Goal: Information Seeking & Learning: Check status

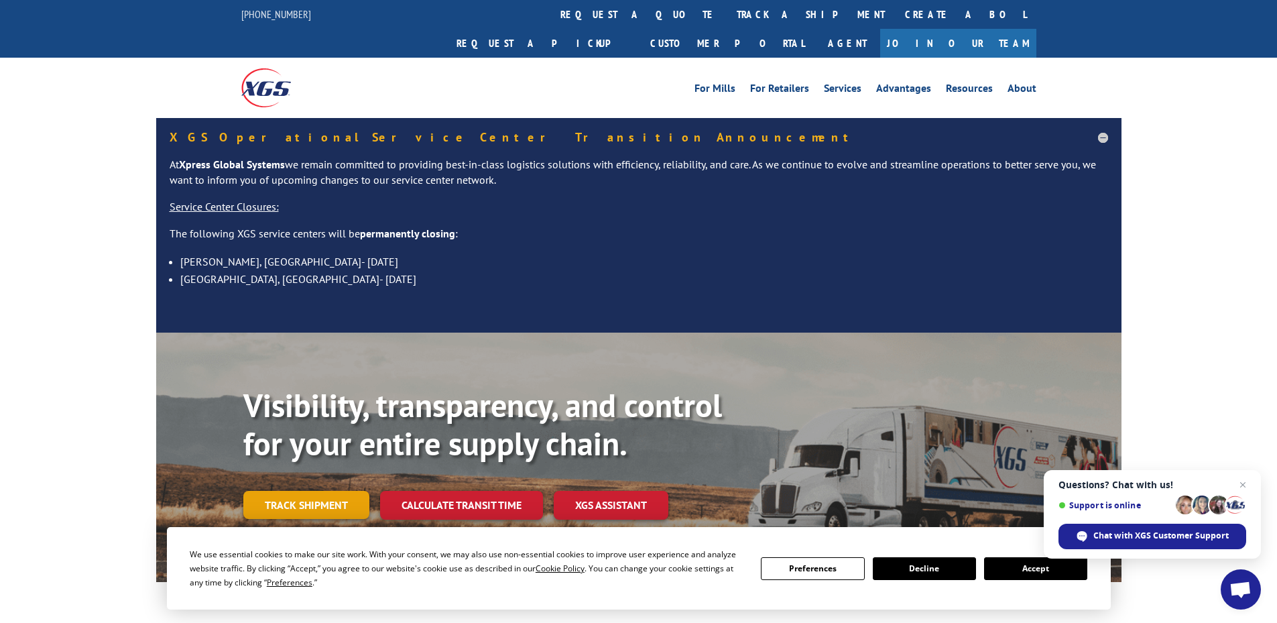
click at [296, 491] on link "Track shipment" at bounding box center [306, 505] width 126 height 28
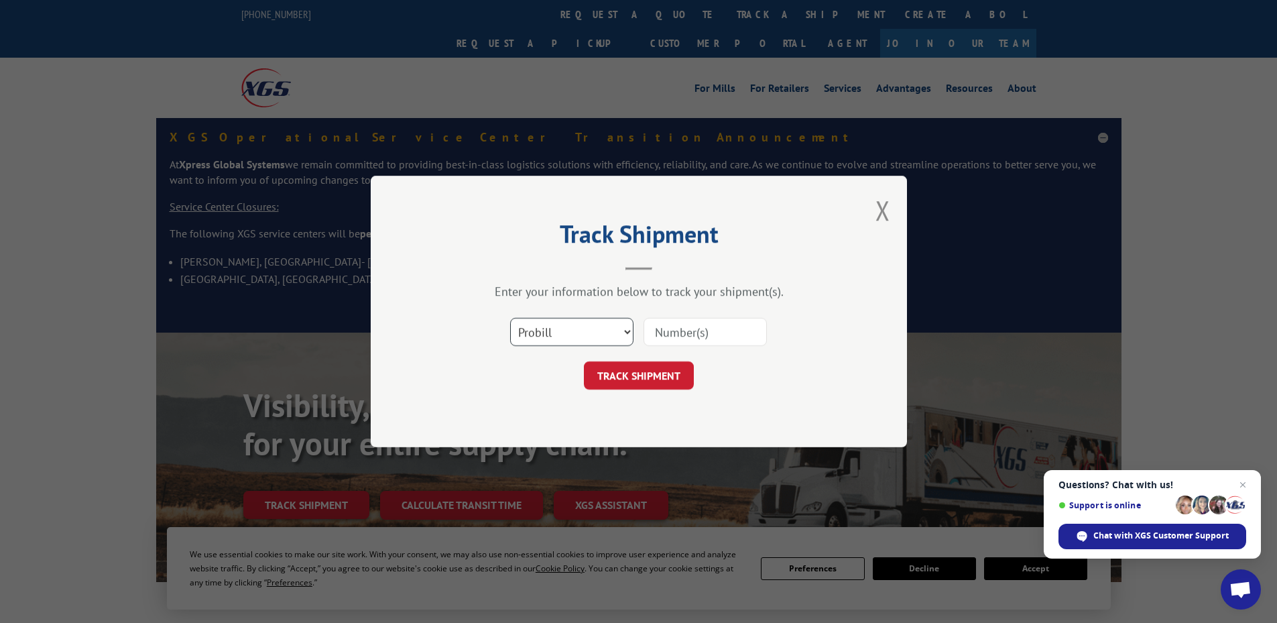
click at [578, 324] on select "Select category... Probill BOL PO" at bounding box center [571, 332] width 123 height 28
select select "po"
click at [510, 318] on select "Select category... Probill BOL PO" at bounding box center [571, 332] width 123 height 28
click at [677, 343] on input at bounding box center [705, 332] width 123 height 28
paste input "32500440"
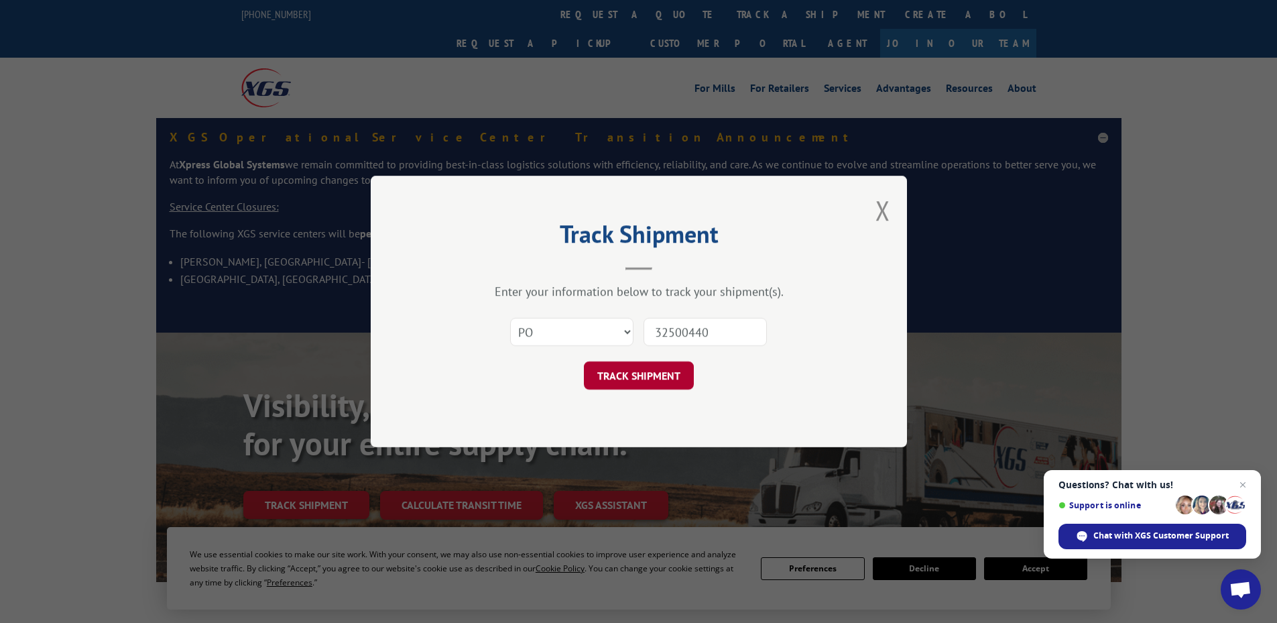
type input "32500440"
click at [656, 382] on button "TRACK SHIPMENT" at bounding box center [639, 375] width 110 height 28
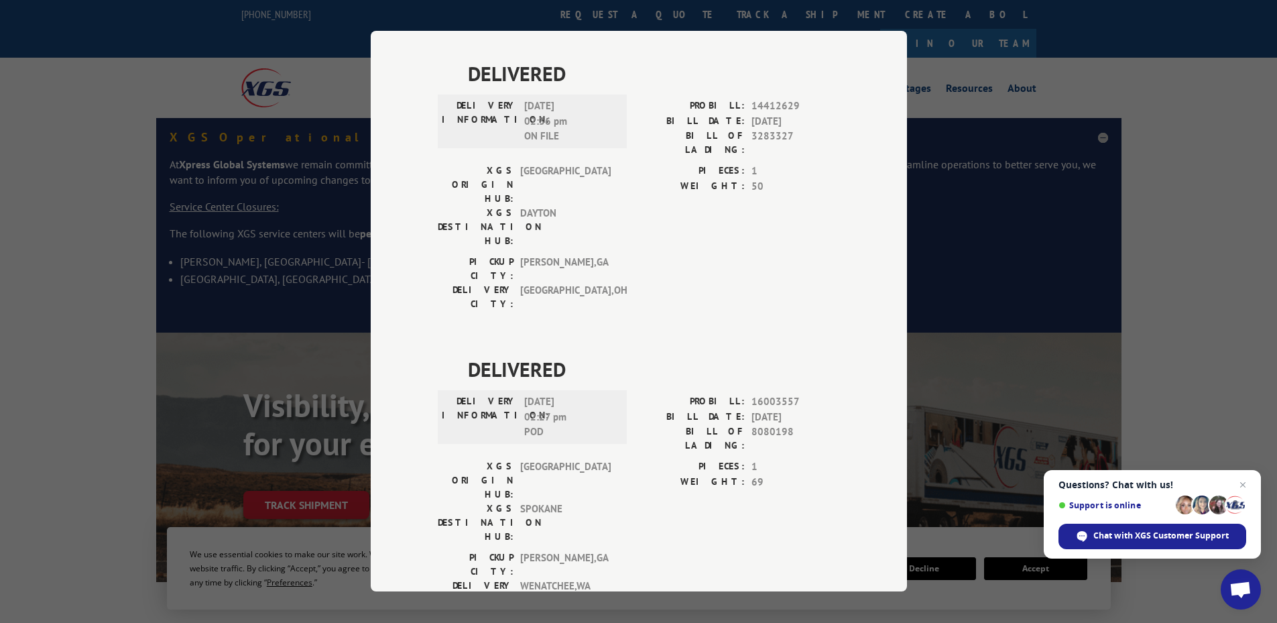
scroll to position [158, 0]
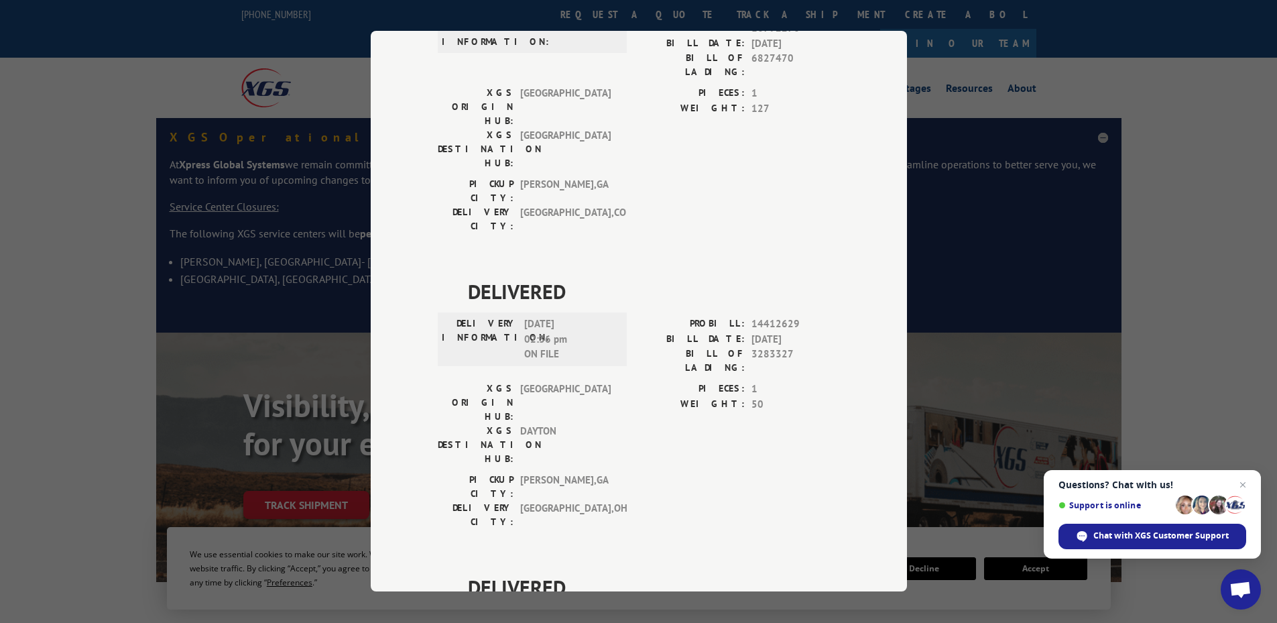
click at [935, 60] on div "Track Shipment DELIVERED DELIVERY INFORMATION: PROBILL: 10792270 BILL DATE: [DA…" at bounding box center [638, 311] width 1277 height 623
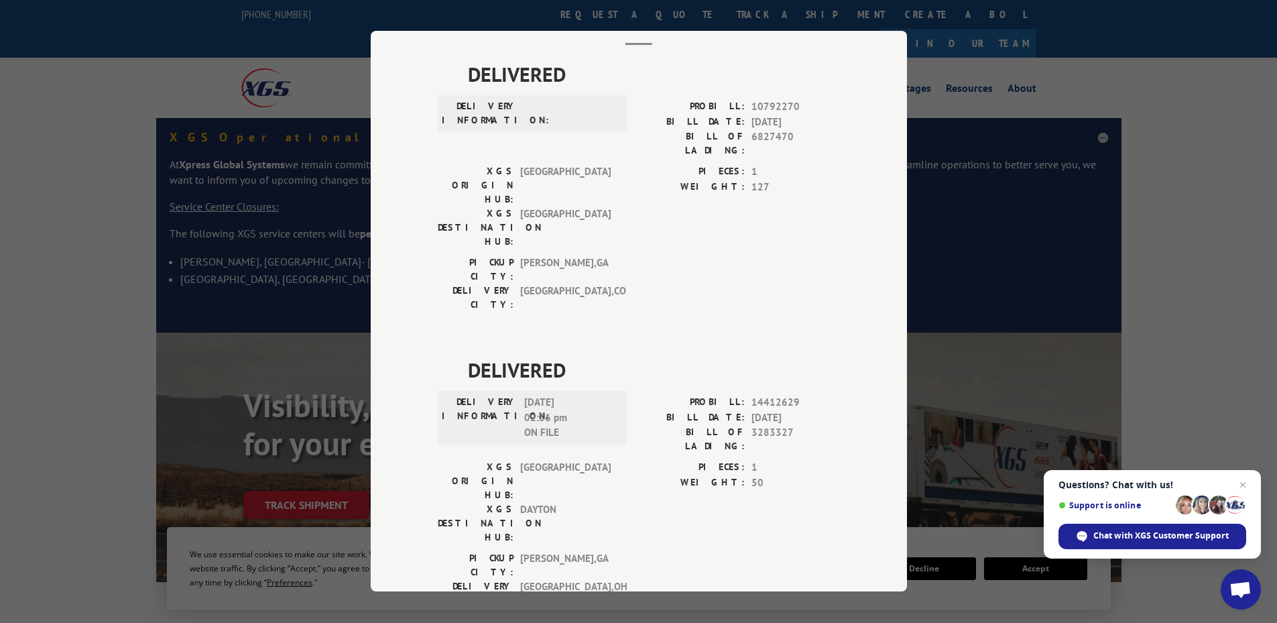
scroll to position [0, 0]
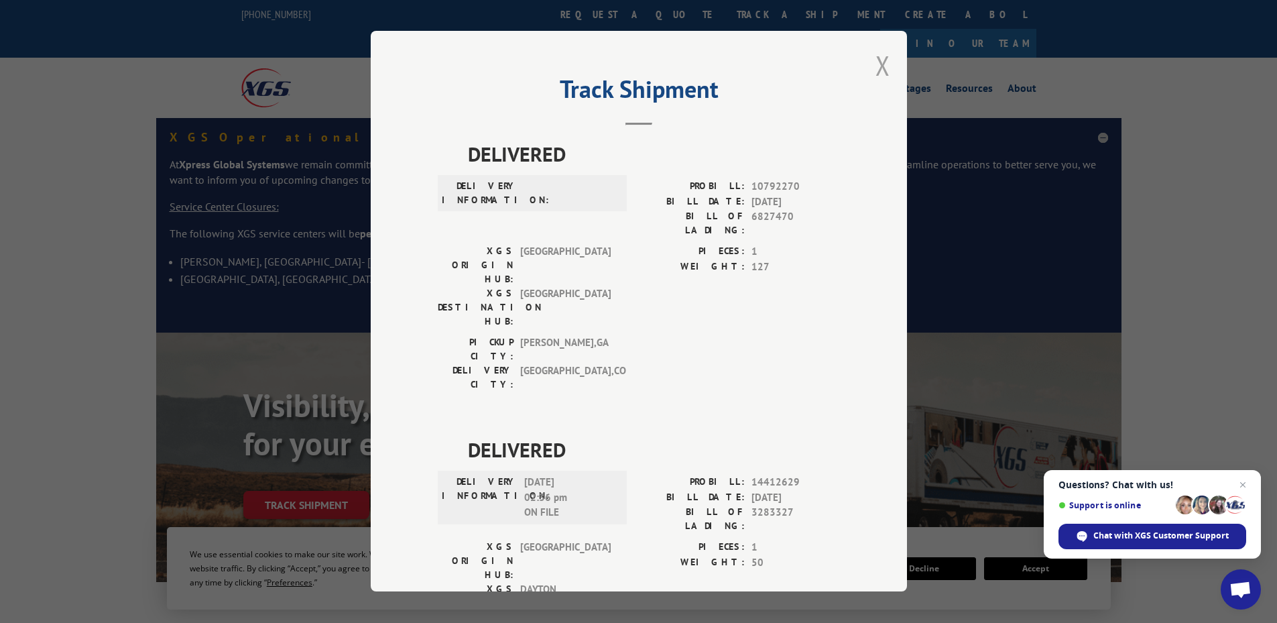
click at [876, 70] on button "Close modal" at bounding box center [883, 66] width 15 height 36
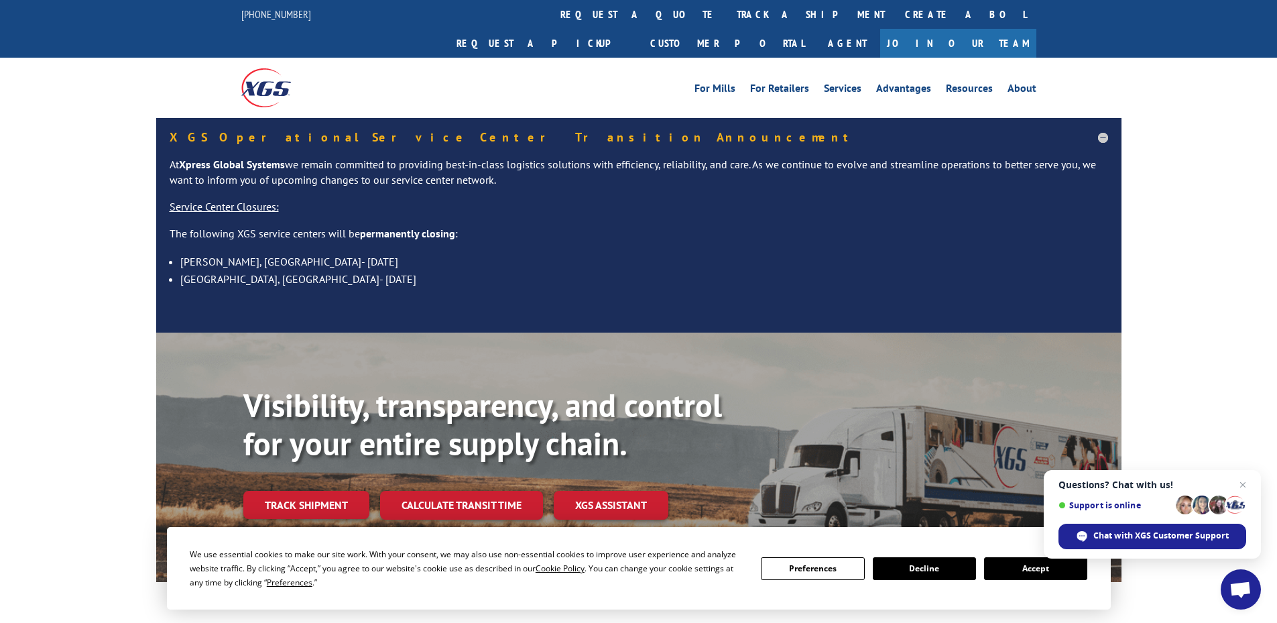
click at [324, 491] on div "Visibility, transparency, and control for your entire supply chain. Track shipm…" at bounding box center [682, 479] width 878 height 187
drag, startPoint x: 326, startPoint y: 468, endPoint x: 335, endPoint y: 430, distance: 39.2
click at [327, 491] on link "Track shipment" at bounding box center [306, 505] width 126 height 28
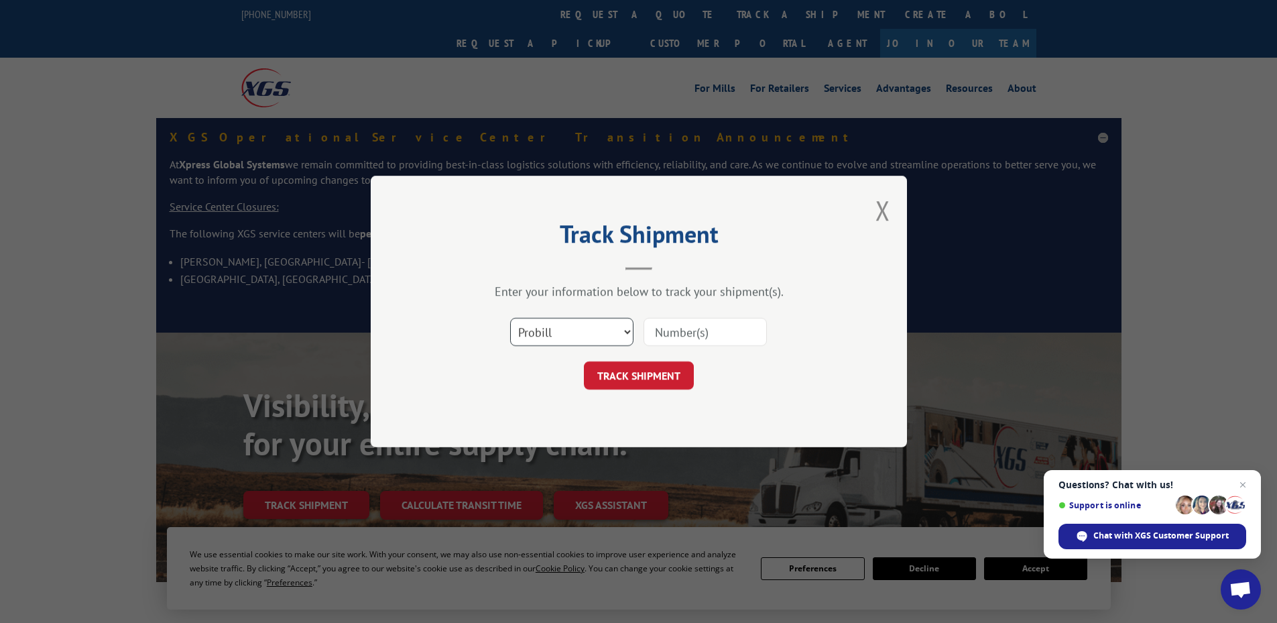
drag, startPoint x: 604, startPoint y: 320, endPoint x: 604, endPoint y: 343, distance: 23.5
click at [603, 325] on select "Select category... Probill BOL PO" at bounding box center [571, 332] width 123 height 28
select select "po"
click at [510, 318] on select "Select category... Probill BOL PO" at bounding box center [571, 332] width 123 height 28
click at [679, 335] on input at bounding box center [705, 332] width 123 height 28
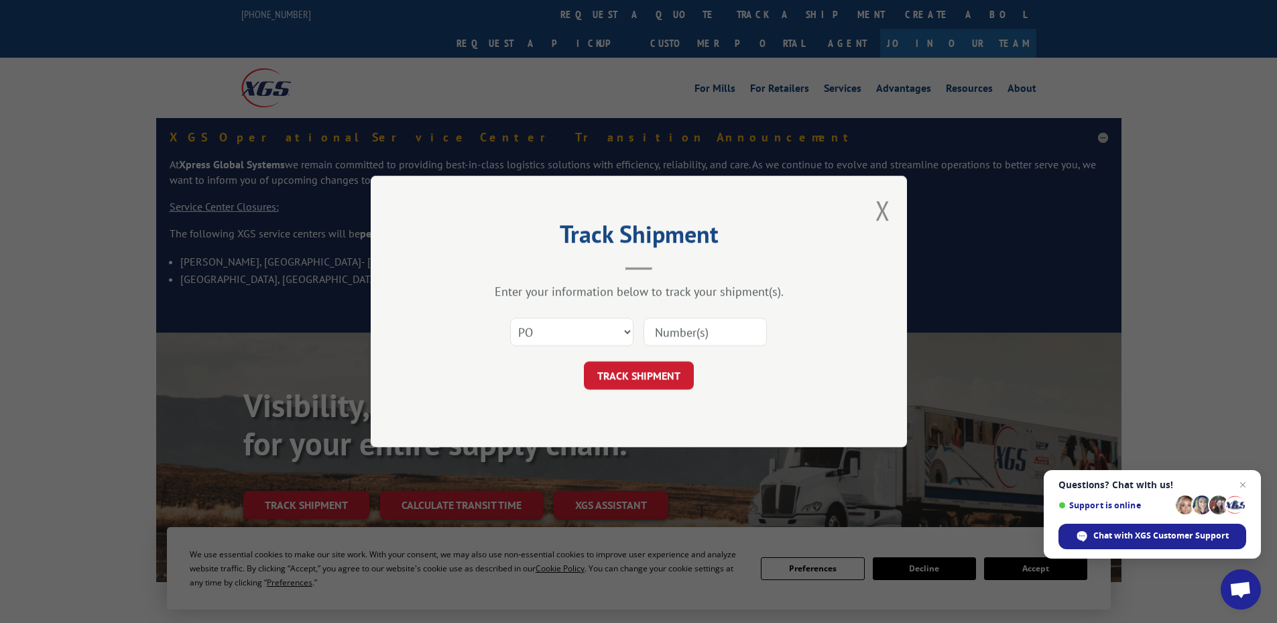
paste input "32500436"
type input "32500436"
click at [640, 378] on button "TRACK SHIPMENT" at bounding box center [639, 375] width 110 height 28
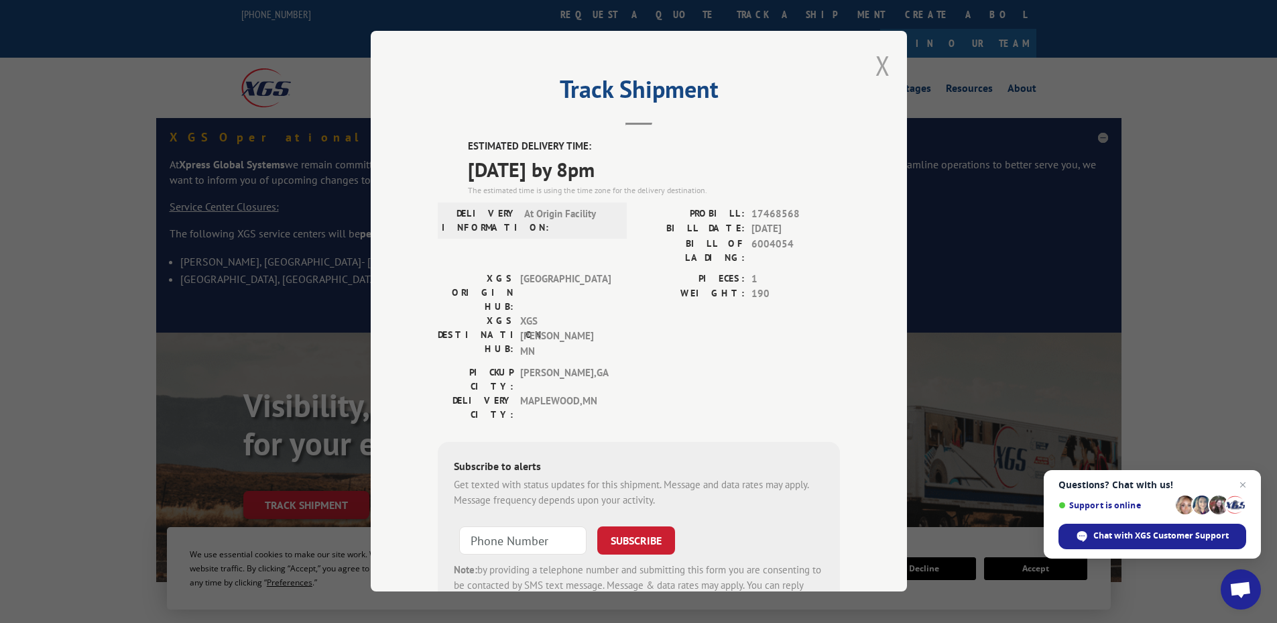
click at [876, 72] on button "Close modal" at bounding box center [883, 66] width 15 height 36
